Goal: Task Accomplishment & Management: Manage account settings

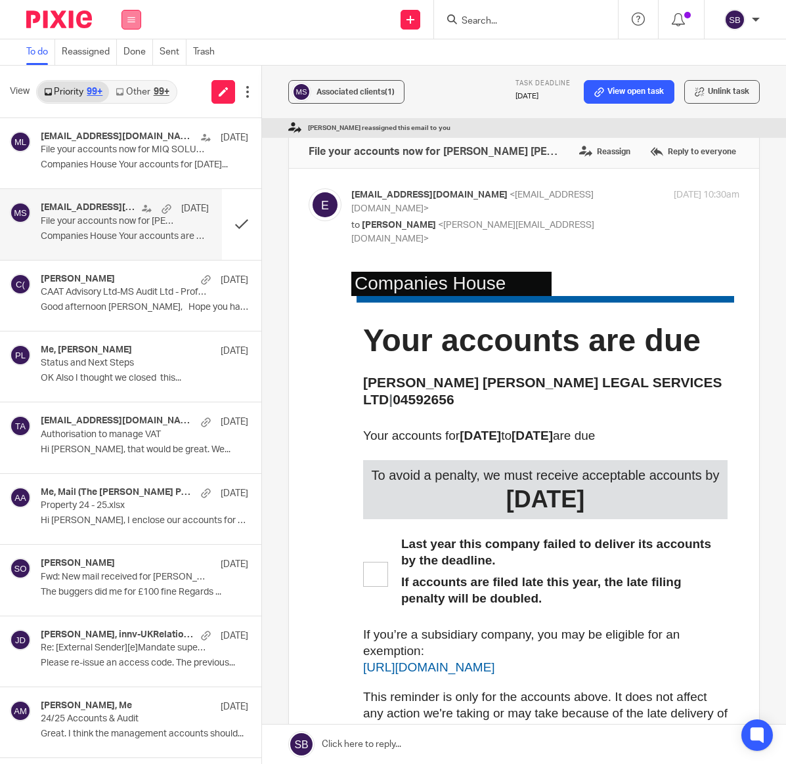
click at [130, 19] on icon at bounding box center [131, 20] width 8 height 8
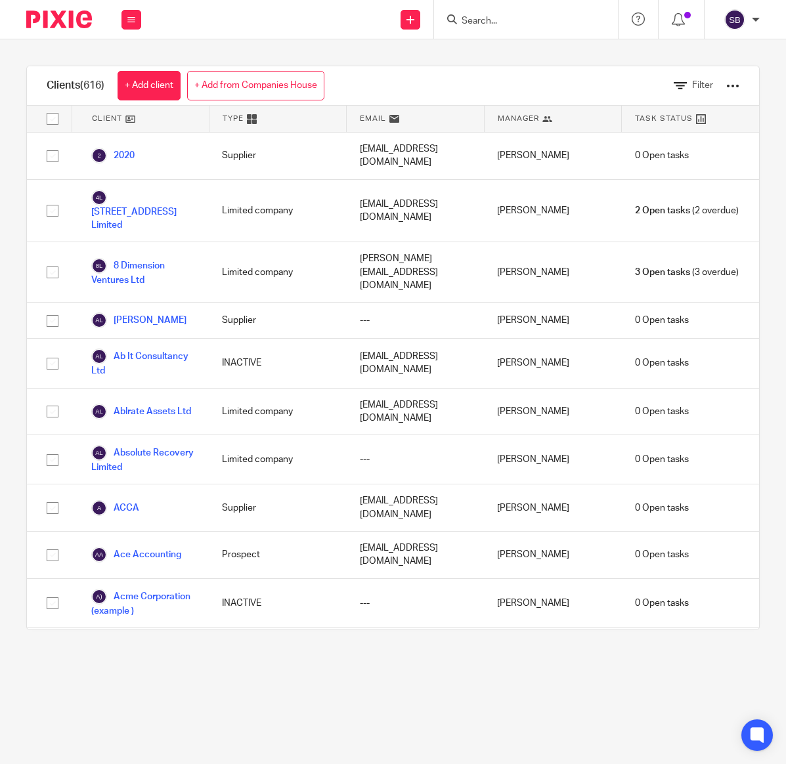
click at [470, 25] on input "Search" at bounding box center [519, 22] width 118 height 12
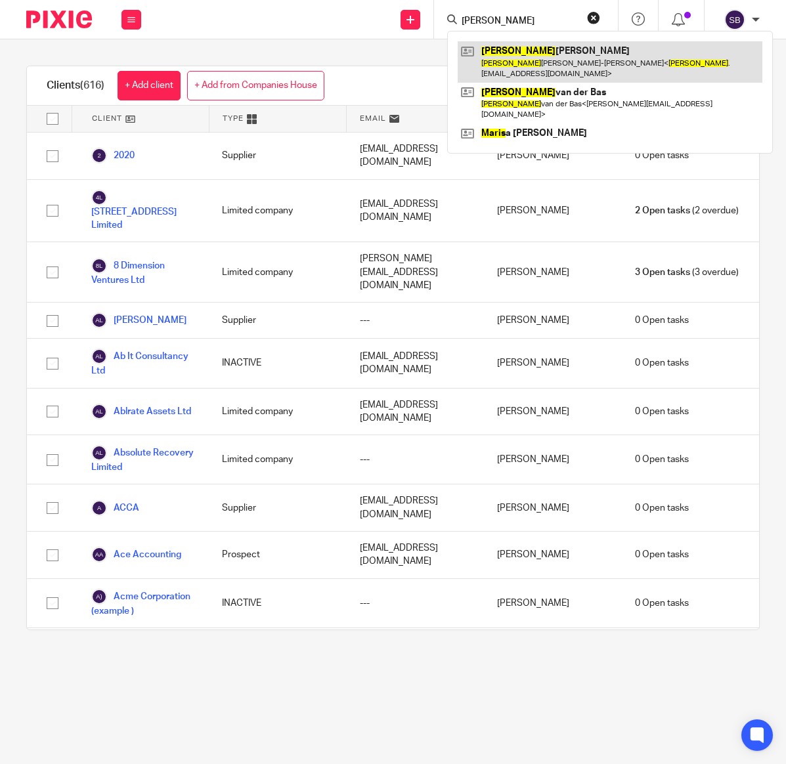
type input "marius"
click at [522, 58] on link at bounding box center [610, 61] width 305 height 41
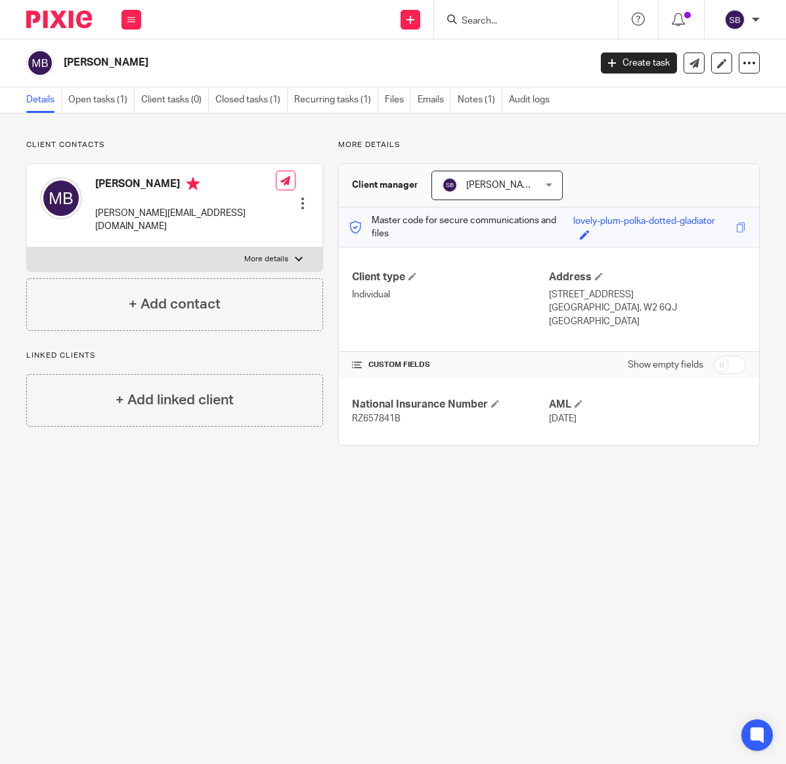
click at [732, 367] on input "checkbox" at bounding box center [728, 365] width 33 height 18
checkbox input "true"
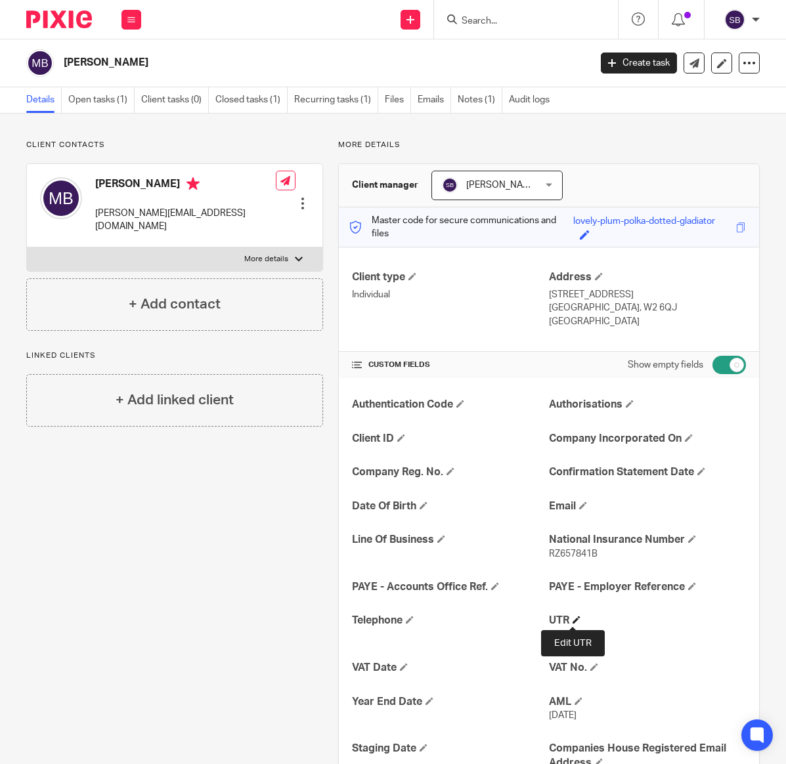
click at [572, 620] on span at bounding box center [576, 620] width 8 height 8
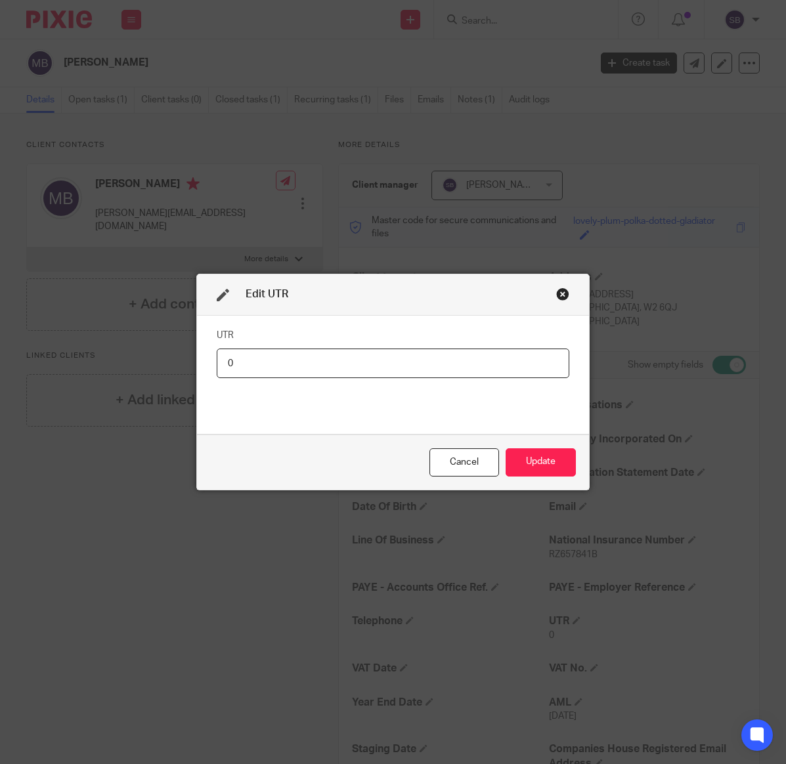
click at [291, 370] on input "0" at bounding box center [393, 364] width 352 height 30
click at [284, 363] on input "0" at bounding box center [393, 364] width 352 height 30
type input "9915063581"
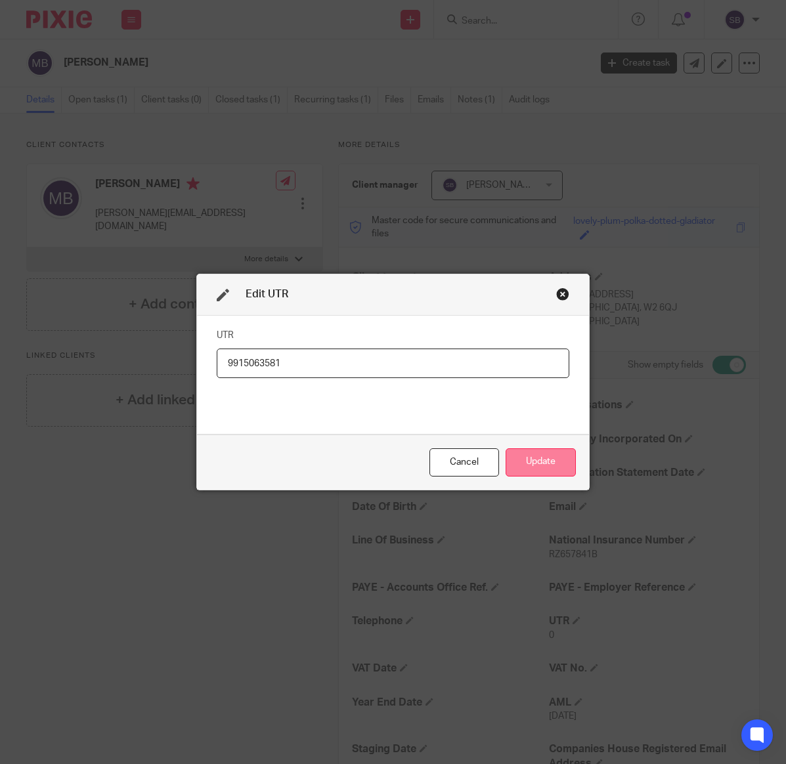
click at [526, 460] on button "Update" at bounding box center [540, 462] width 70 height 28
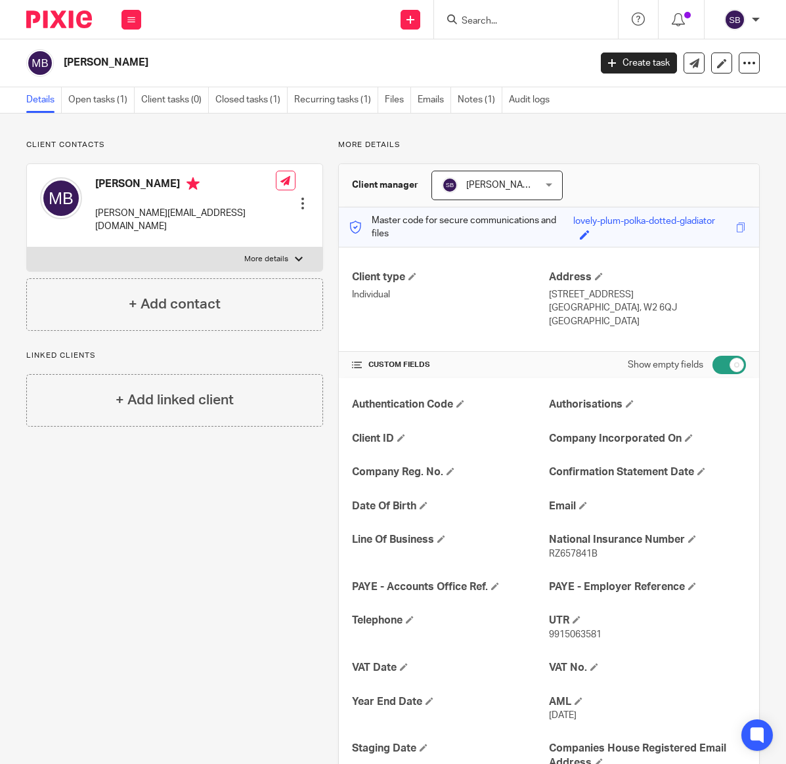
click at [580, 555] on span "RZ657841B" at bounding box center [573, 553] width 49 height 9
click at [581, 553] on span "RZ657841B" at bounding box center [573, 553] width 49 height 9
copy span "RZ657841B"
